Goal: Find specific page/section: Find specific page/section

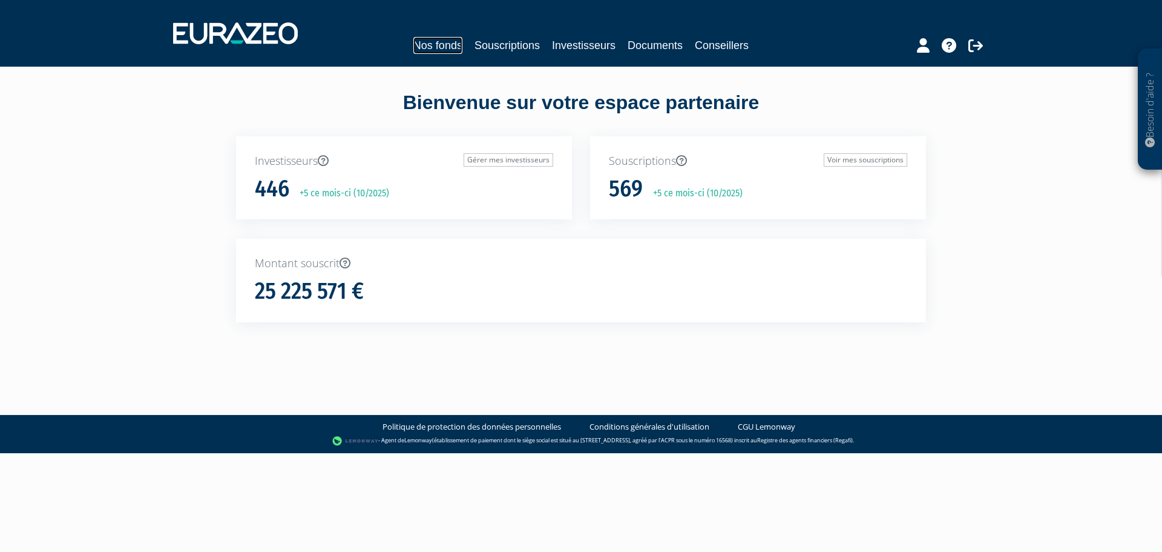
click at [453, 47] on link "Nos fonds" at bounding box center [437, 45] width 49 height 17
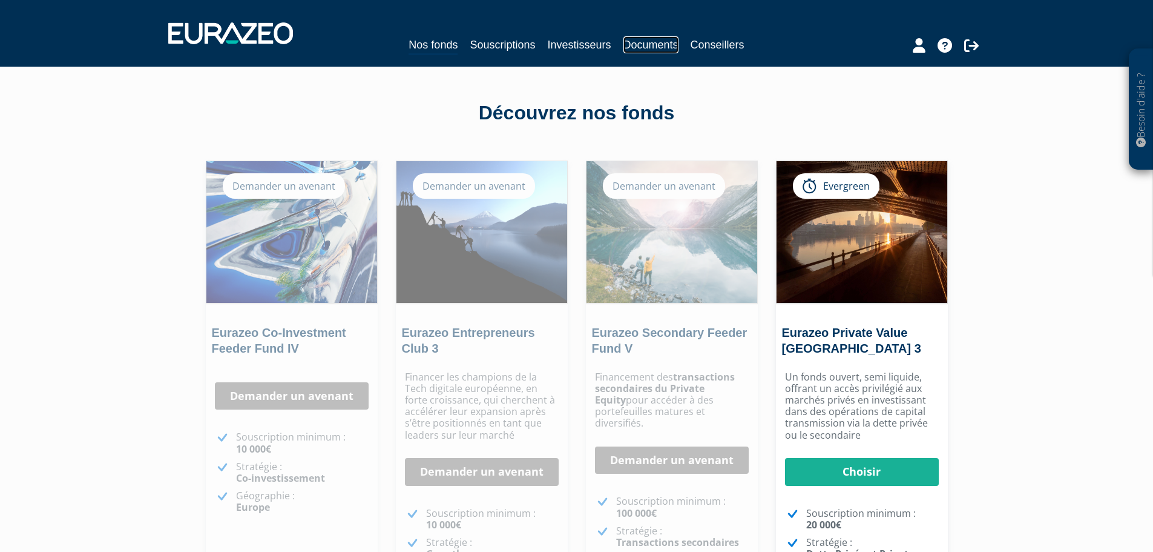
click at [668, 47] on link "Documents" at bounding box center [651, 44] width 55 height 17
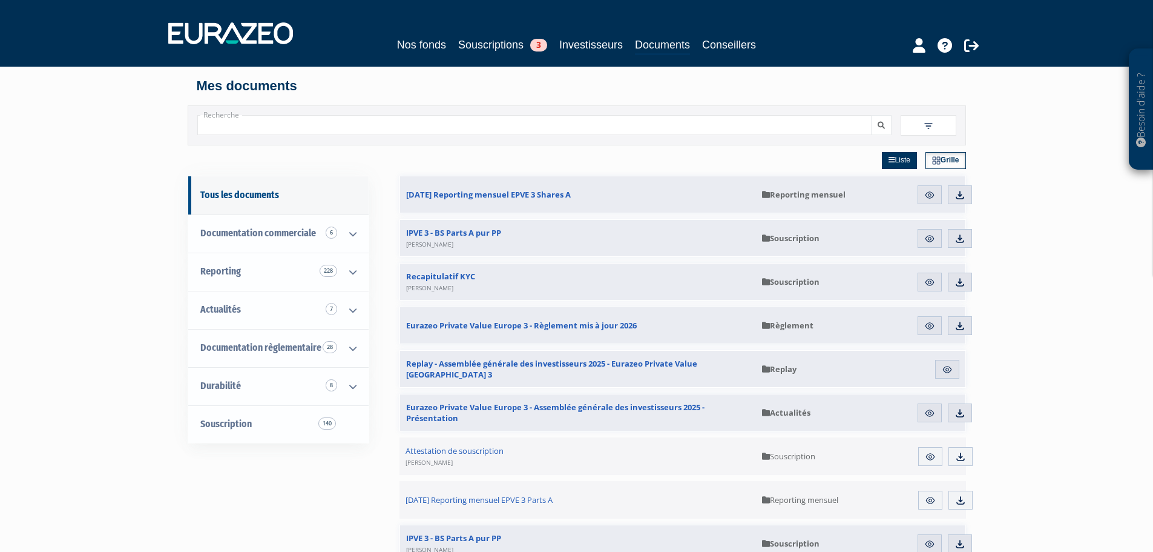
click at [924, 127] on img at bounding box center [928, 125] width 11 height 11
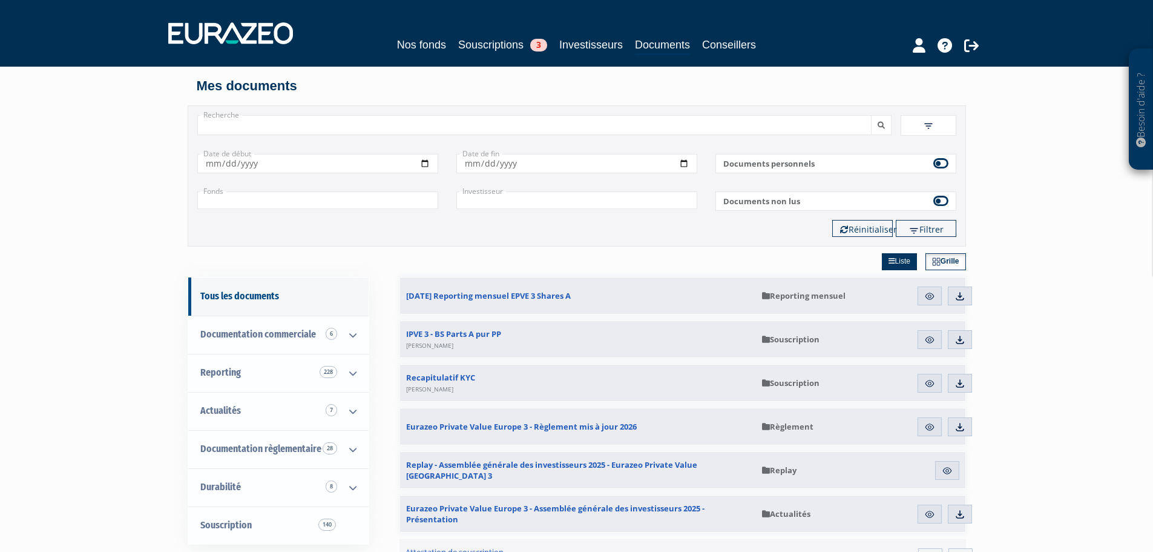
click at [315, 209] on input "+" at bounding box center [317, 200] width 241 height 18
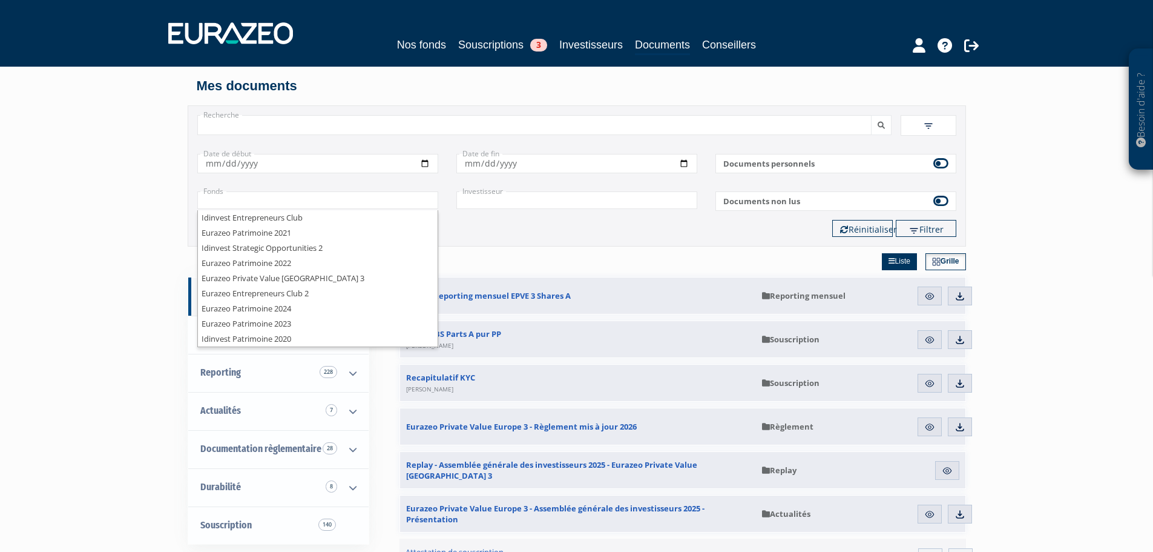
click at [496, 266] on div "Liste Grille" at bounding box center [683, 261] width 567 height 30
type input "+"
